Goal: Use online tool/utility: Utilize a website feature to perform a specific function

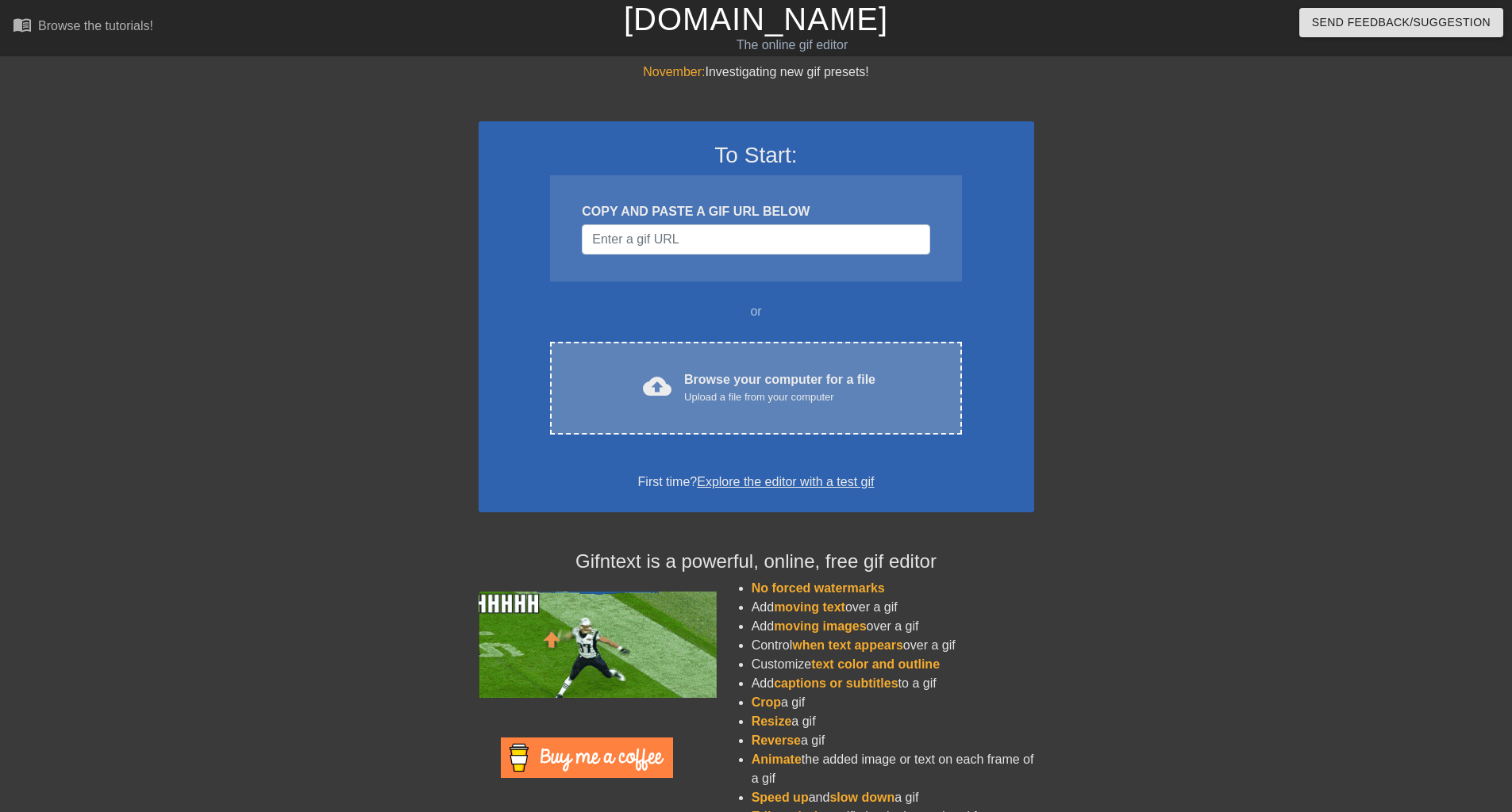
click at [733, 404] on div "Upload a file from your computer" at bounding box center [779, 397] width 191 height 16
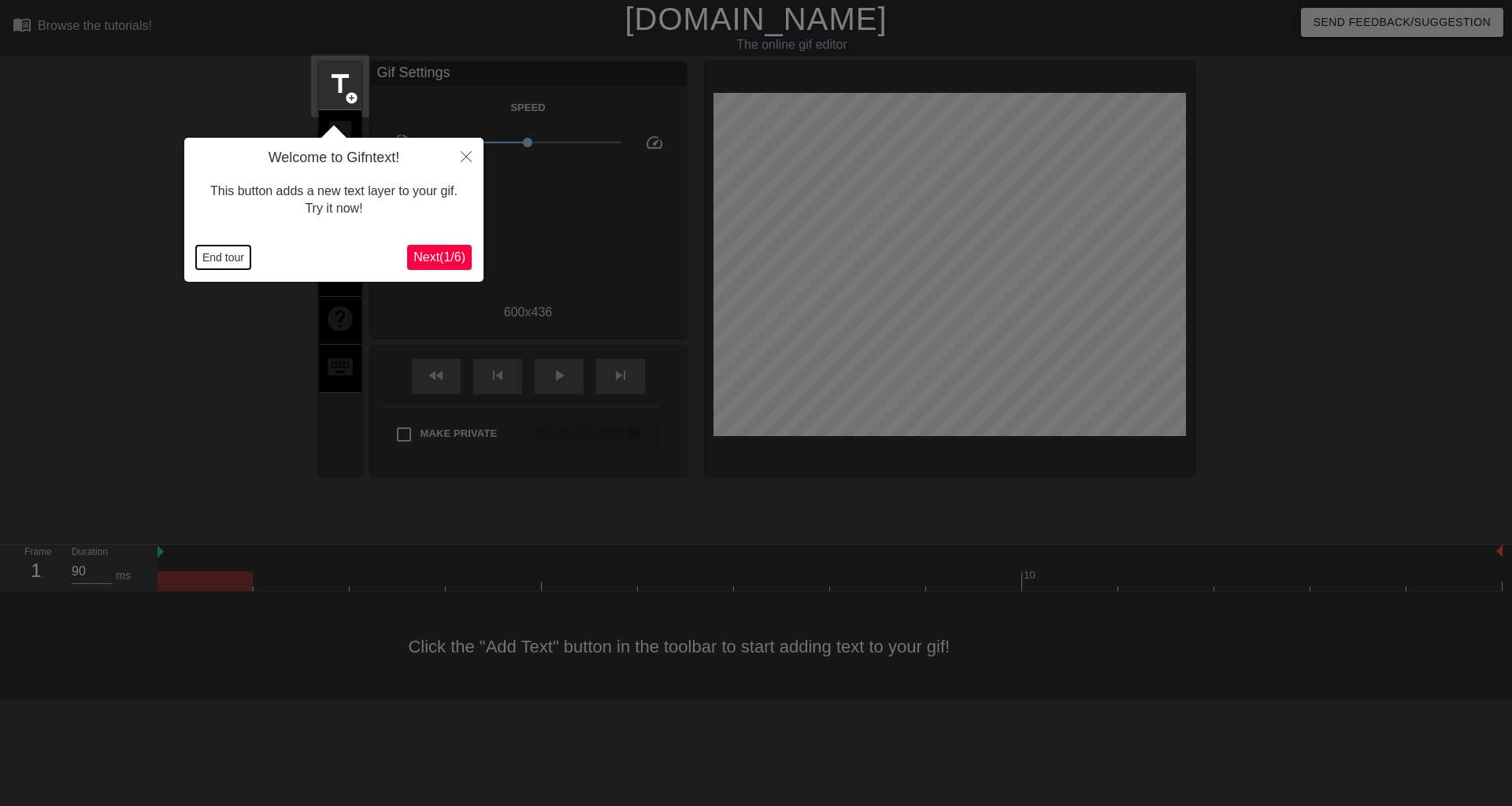
click at [220, 261] on button "End tour" at bounding box center [223, 258] width 54 height 24
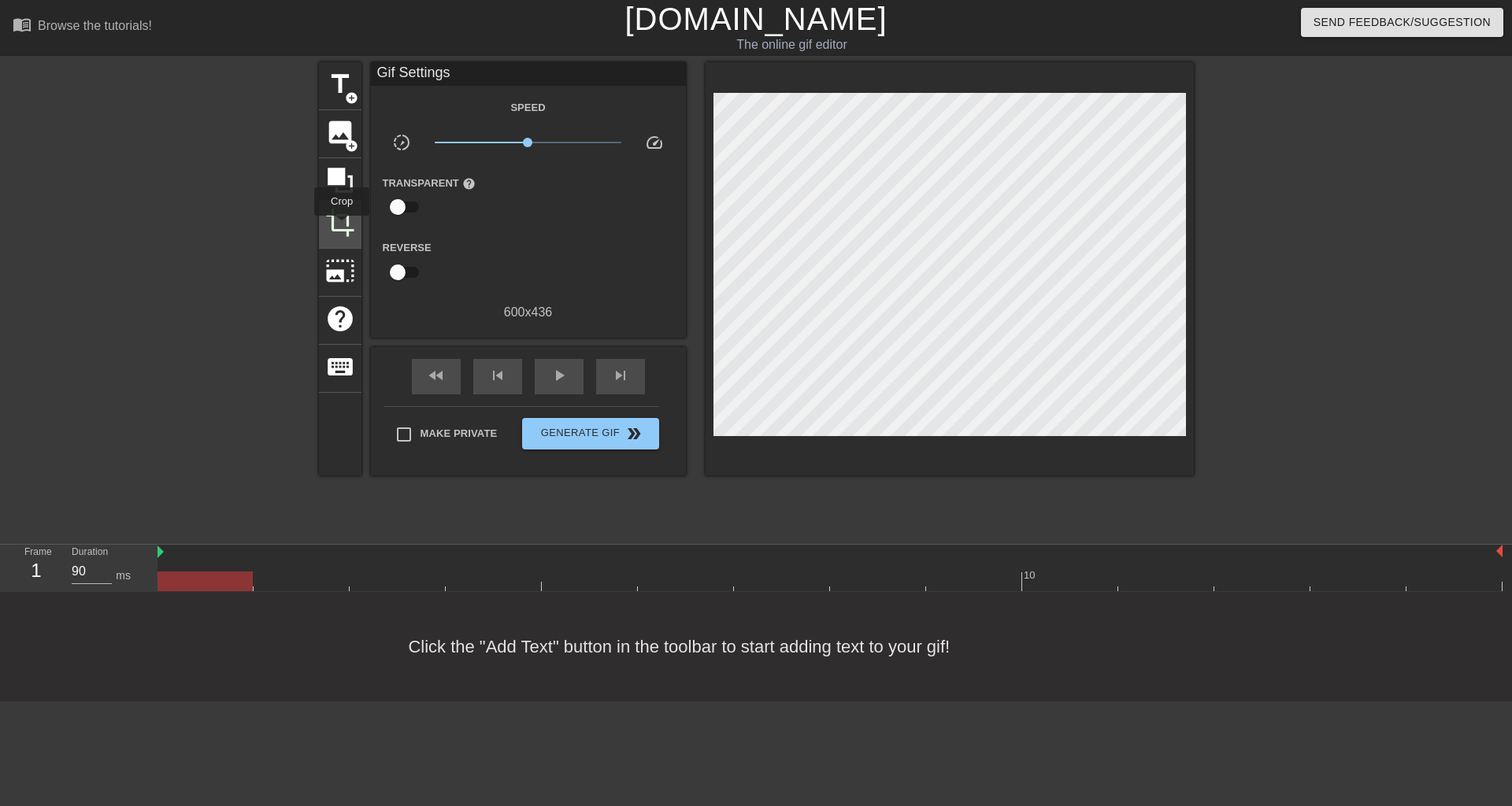
click at [341, 227] on span "crop" at bounding box center [339, 222] width 30 height 30
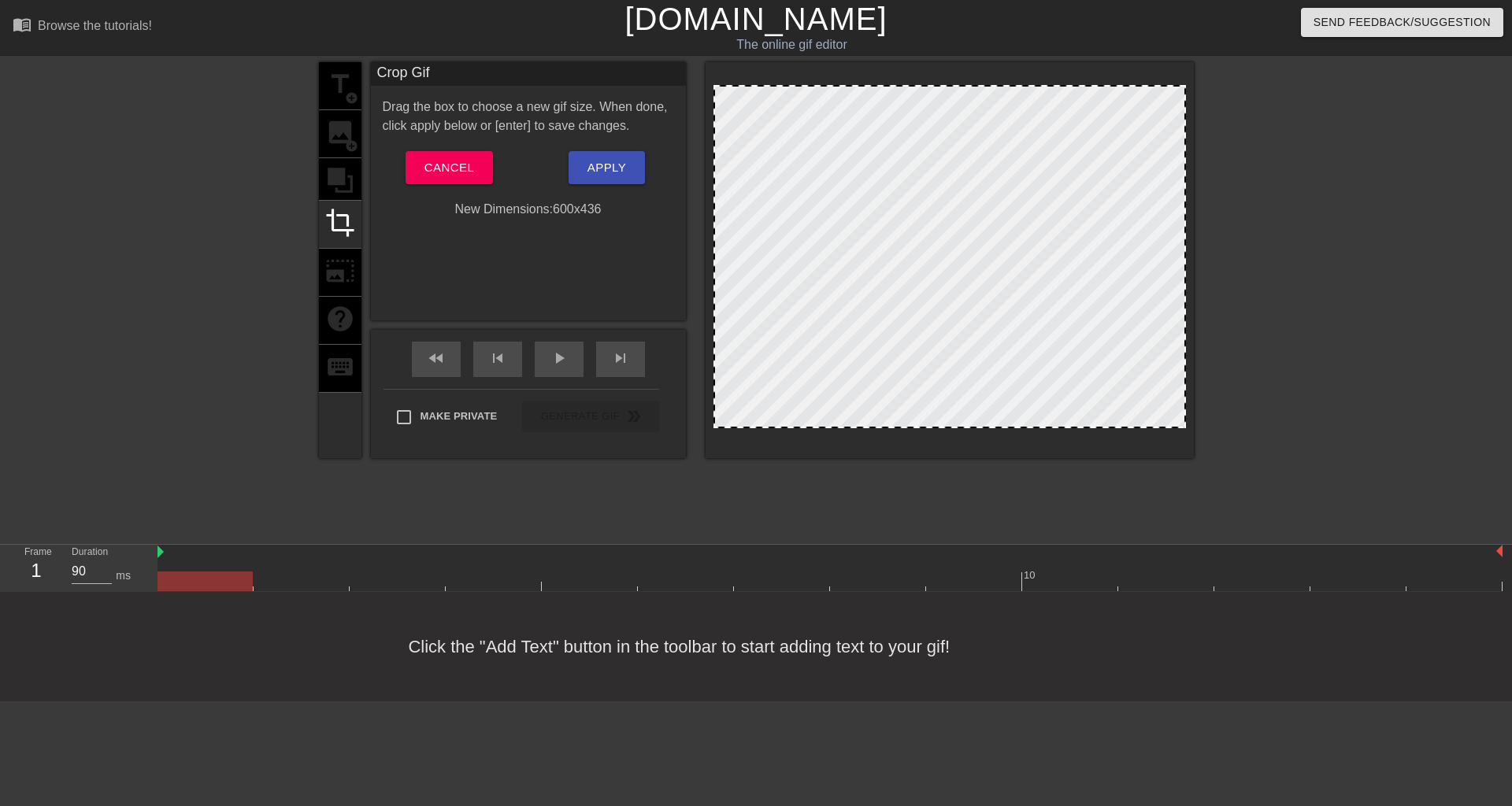
drag, startPoint x: 718, startPoint y: 87, endPoint x: 699, endPoint y: 79, distance: 20.6
click at [699, 79] on div "title add_circle image add_circle crop photo_size_select_large help keyboard Cr…" at bounding box center [756, 260] width 875 height 396
click at [1105, 424] on div at bounding box center [949, 423] width 469 height 8
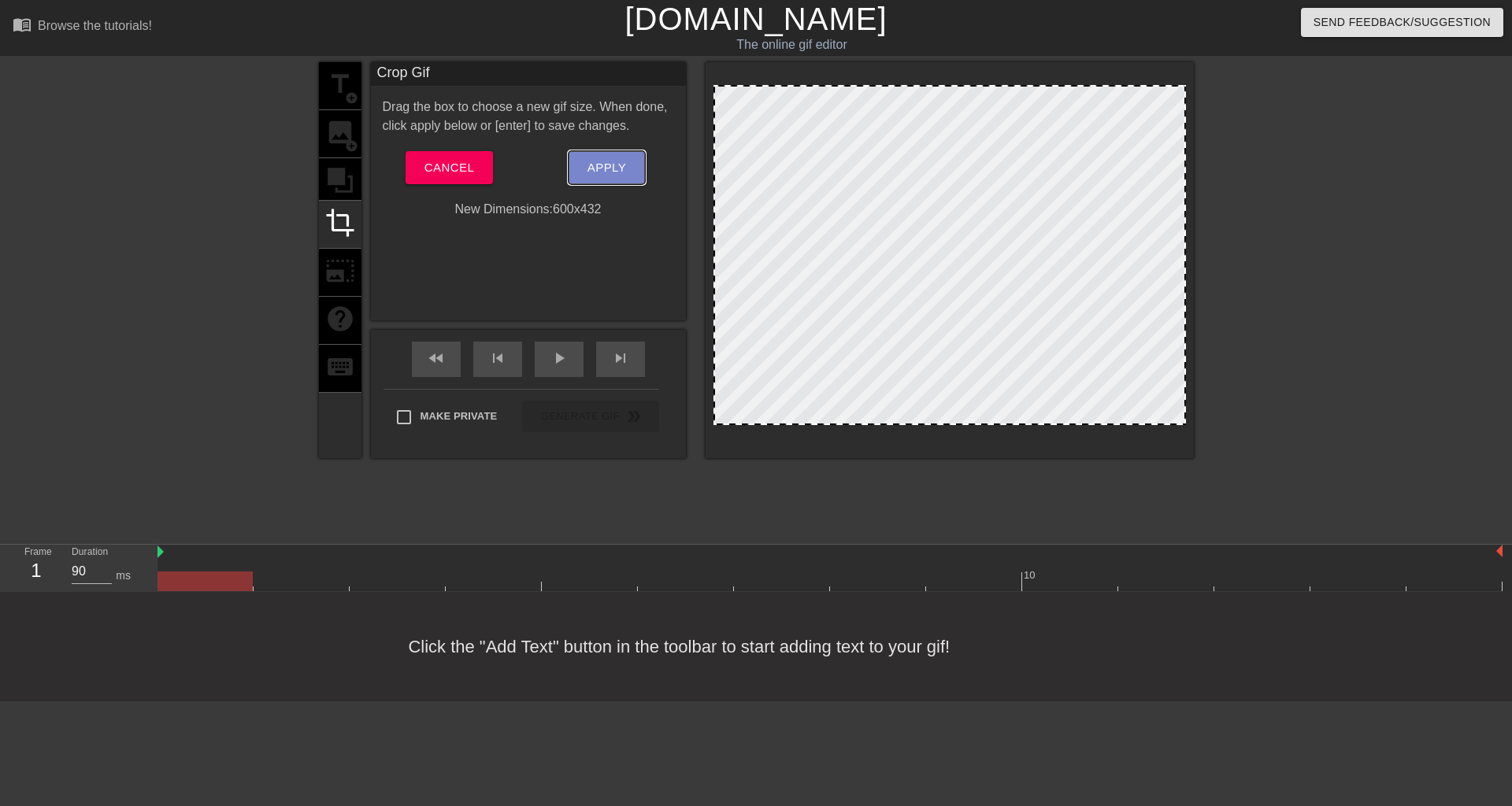
click at [615, 170] on span "Apply" at bounding box center [606, 168] width 39 height 21
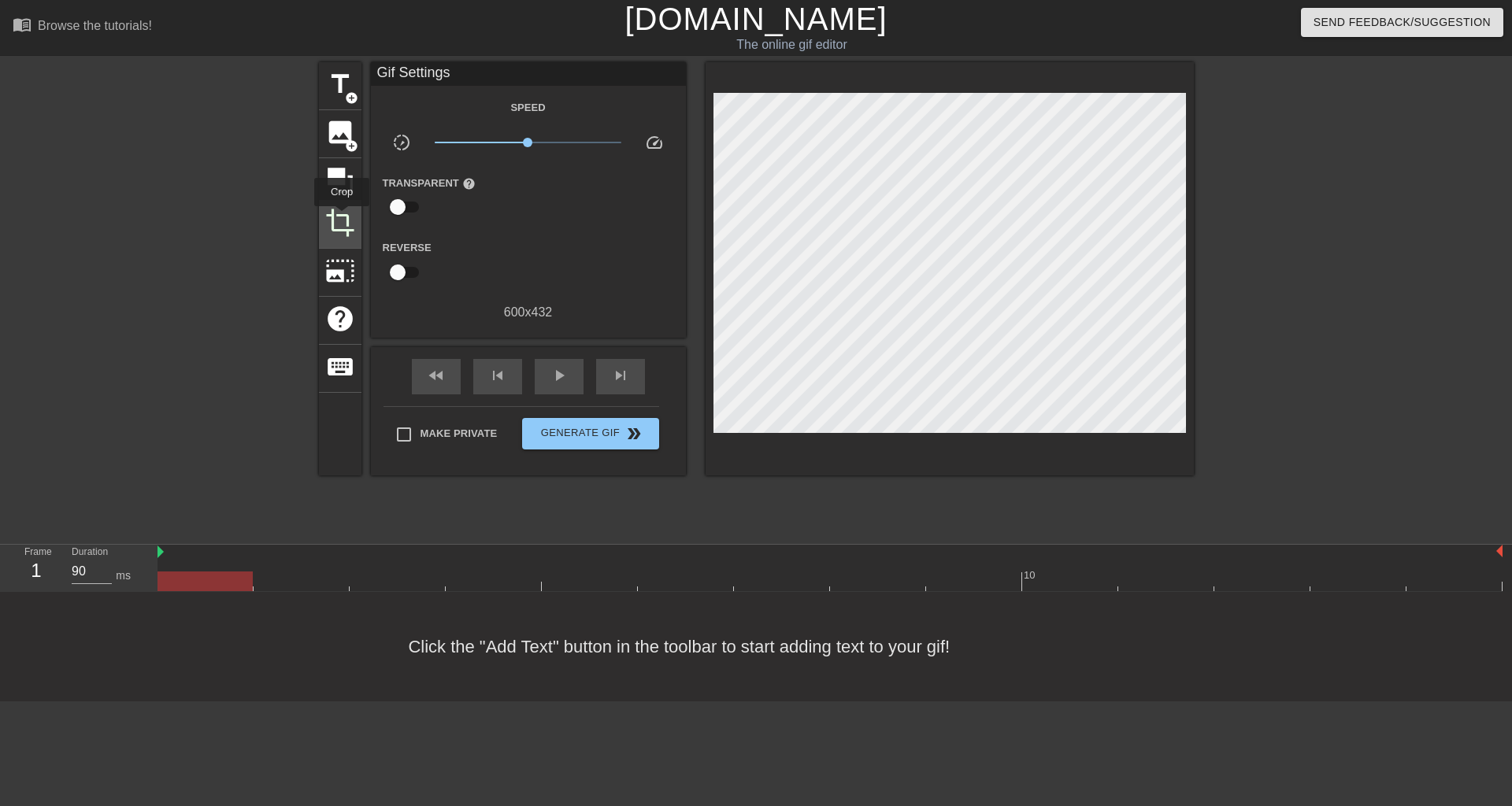
click at [341, 217] on span "crop" at bounding box center [339, 222] width 30 height 30
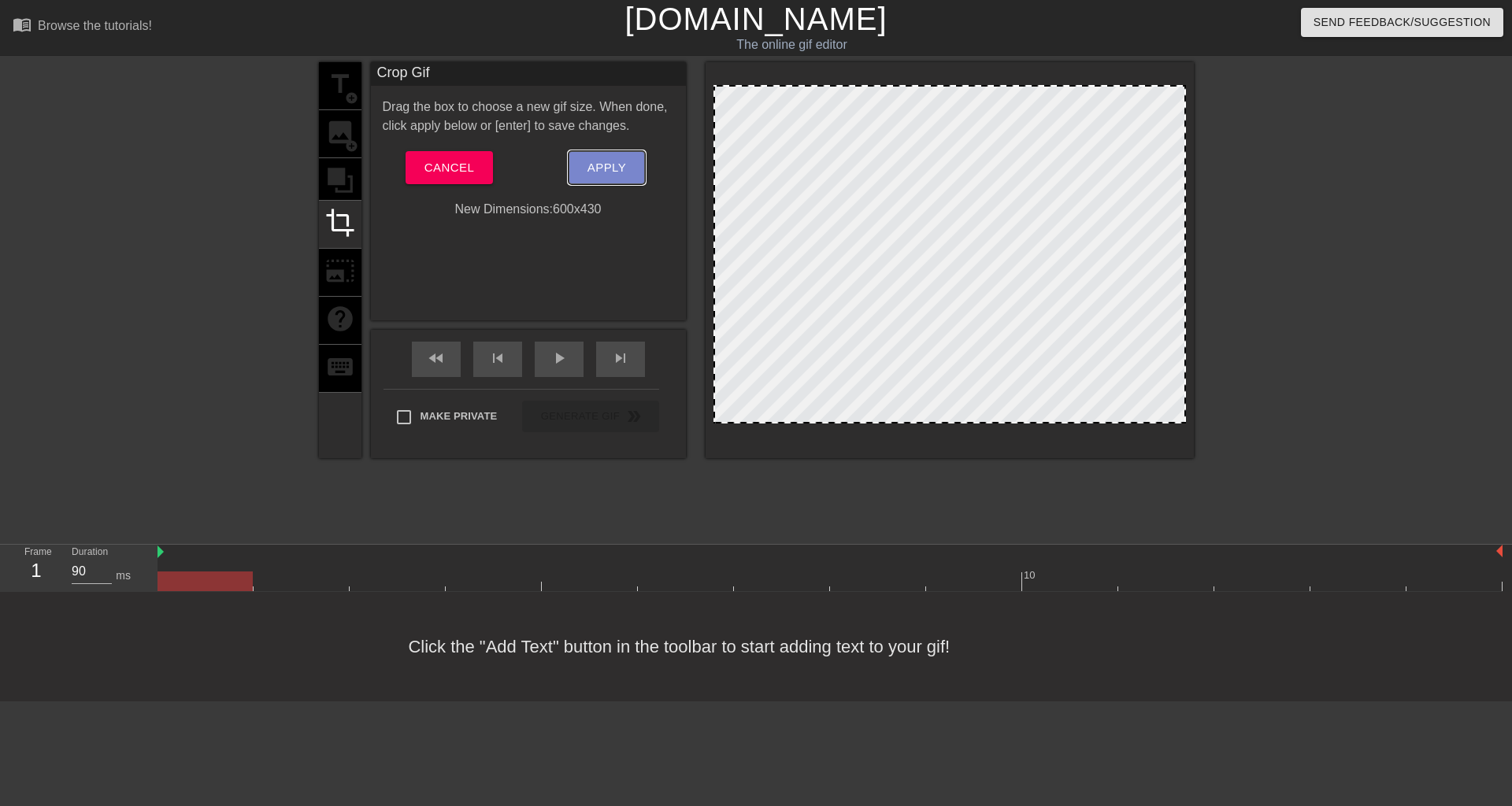
click at [613, 167] on span "Apply" at bounding box center [606, 168] width 39 height 21
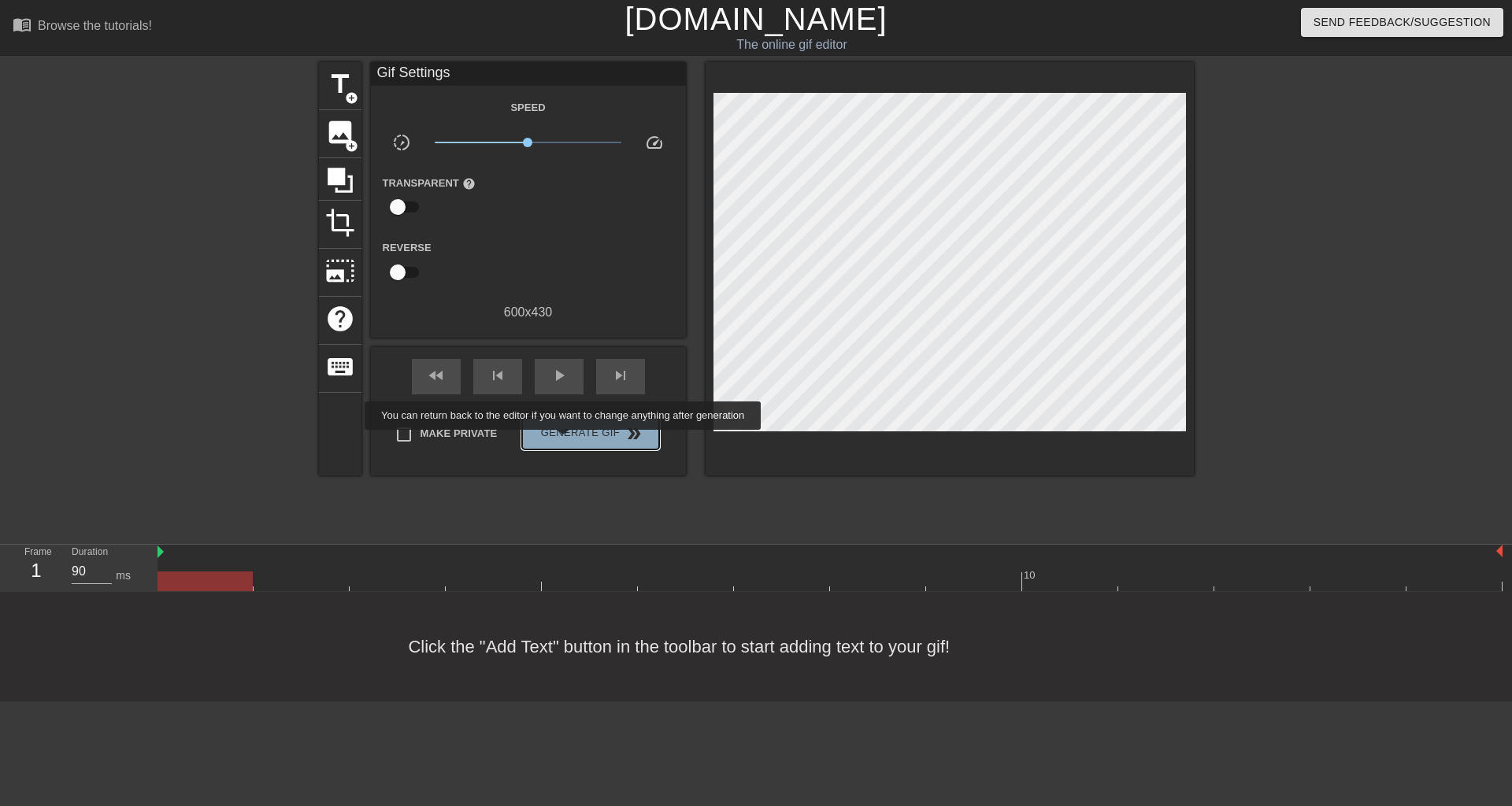
click at [566, 443] on button "Generate Gif double_arrow" at bounding box center [590, 434] width 136 height 32
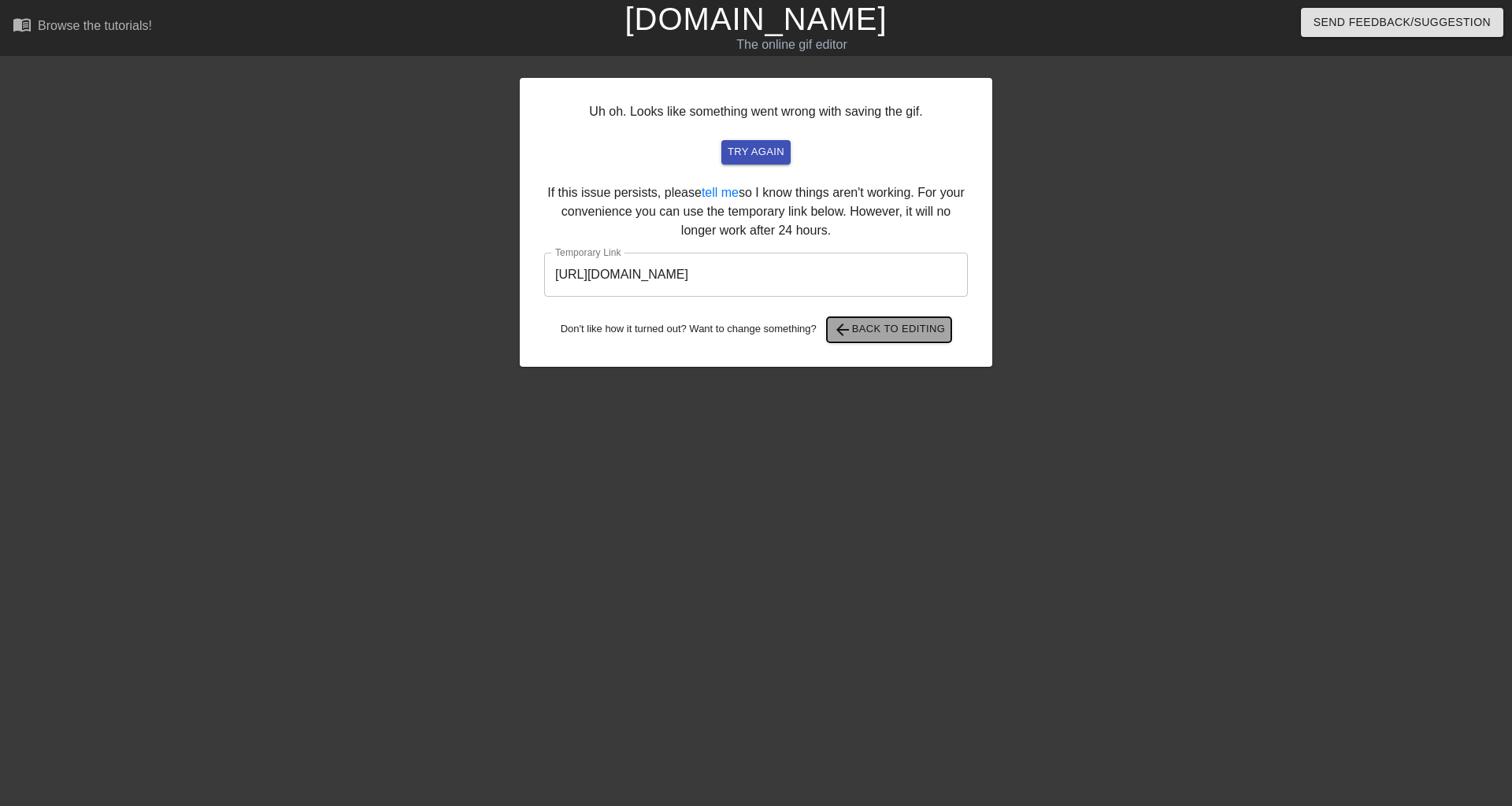
click at [859, 336] on span "arrow_back Back to Editing" at bounding box center [889, 329] width 113 height 19
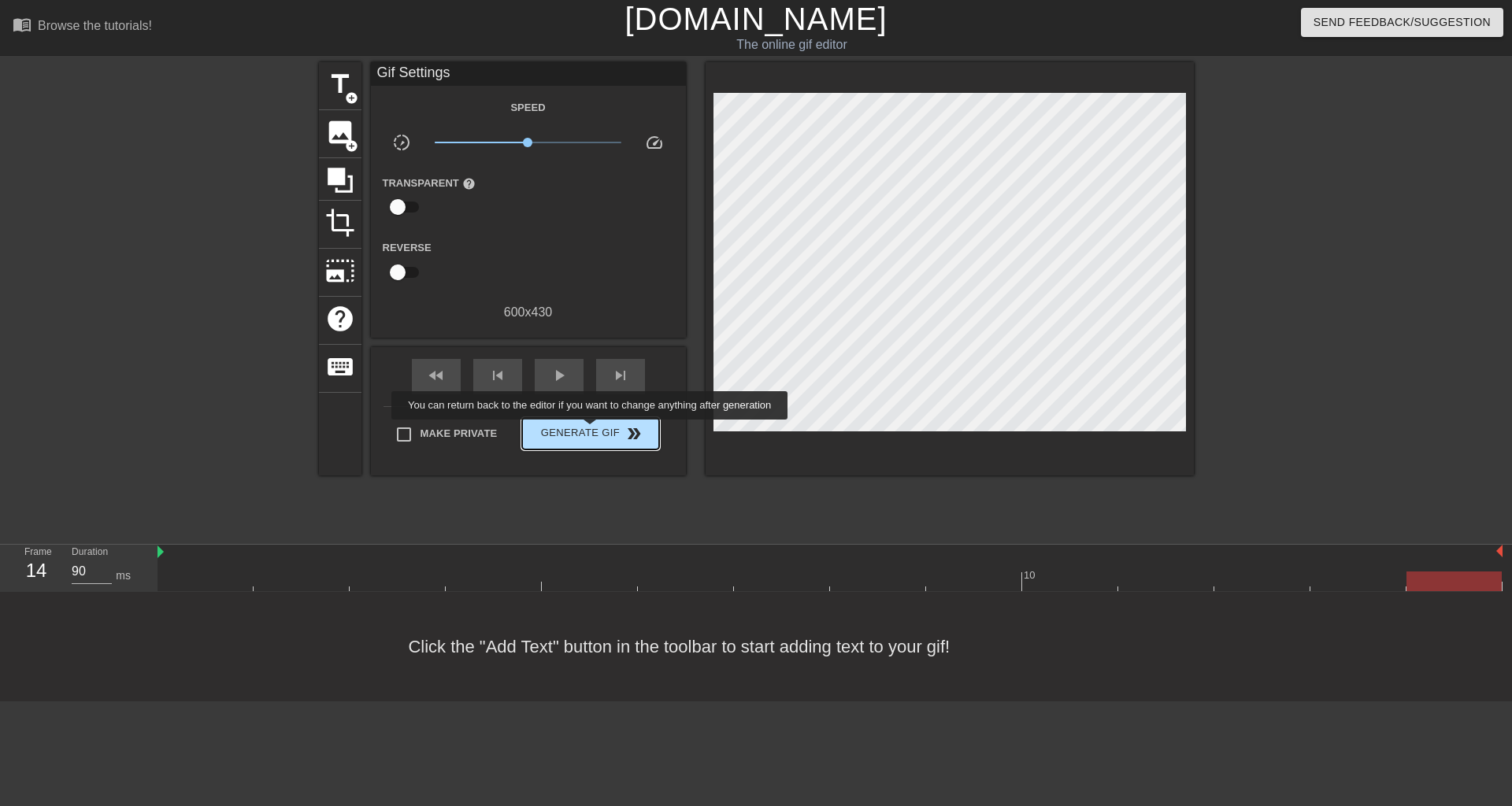
click at [591, 434] on span "Generate Gif double_arrow" at bounding box center [590, 434] width 123 height 19
